Goal: Information Seeking & Learning: Understand process/instructions

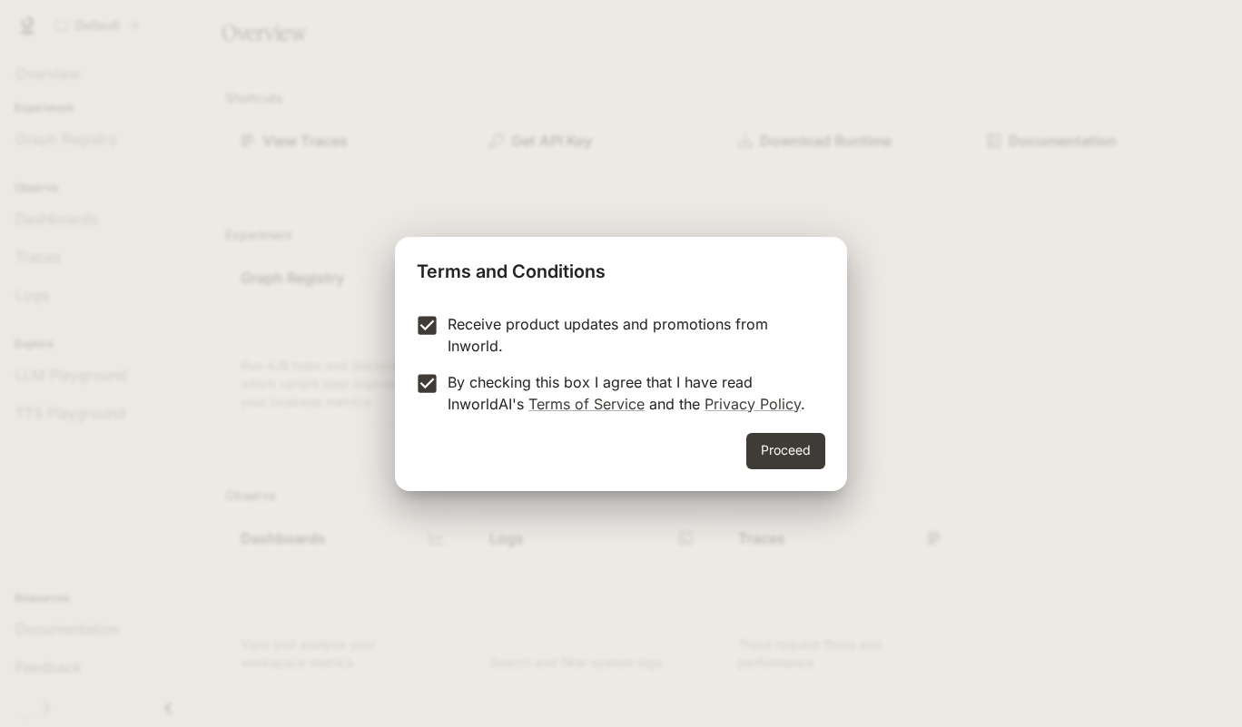
click at [757, 441] on button "Proceed" at bounding box center [785, 451] width 79 height 36
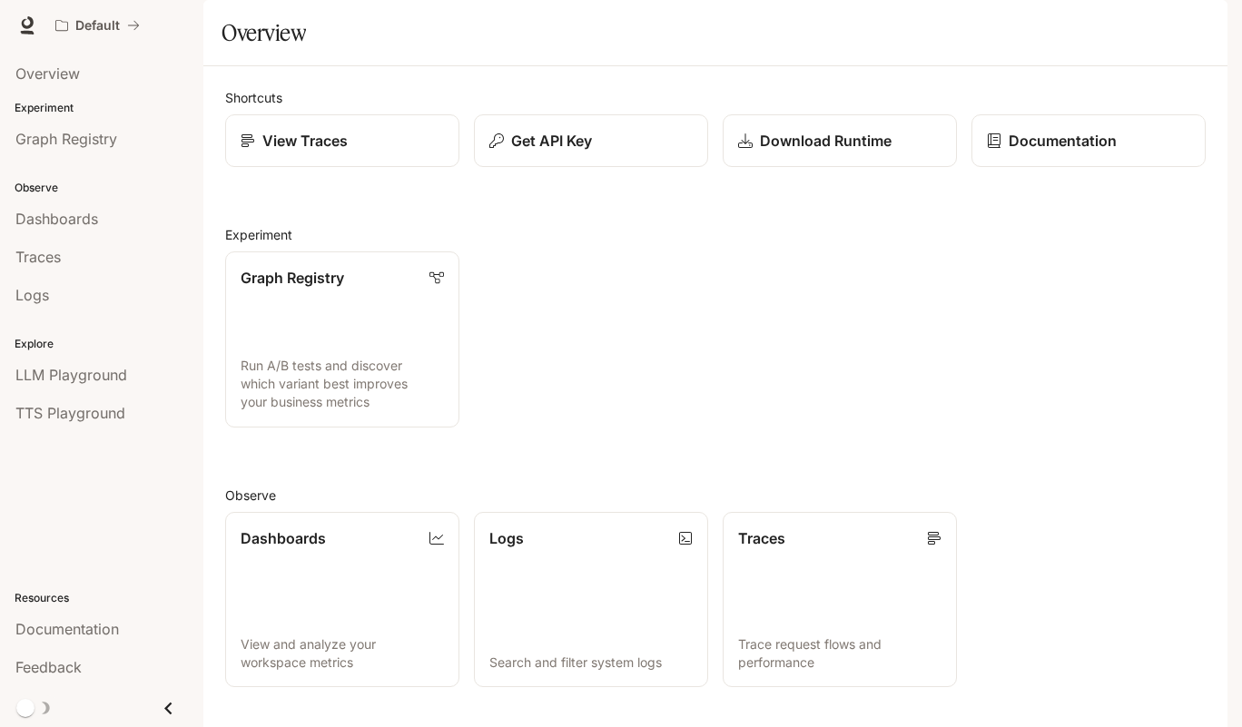
click at [972, 167] on link "Documentation" at bounding box center [1088, 140] width 234 height 53
